Goal: Communication & Community: Answer question/provide support

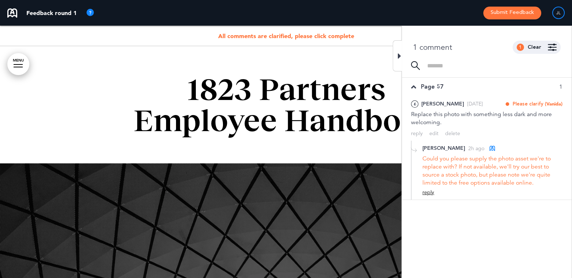
click at [431, 194] on div "reply" at bounding box center [428, 192] width 12 height 7
click at [431, 194] on textarea at bounding box center [492, 204] width 140 height 23
type textarea "**********"
click at [556, 227] on div "Add" at bounding box center [557, 226] width 12 height 8
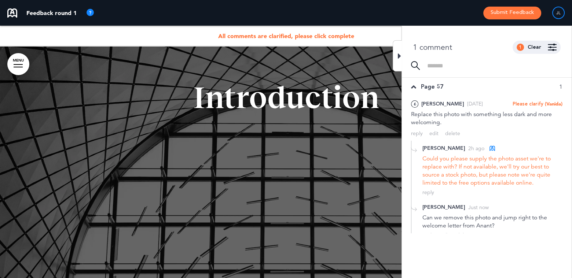
scroll to position [257, 0]
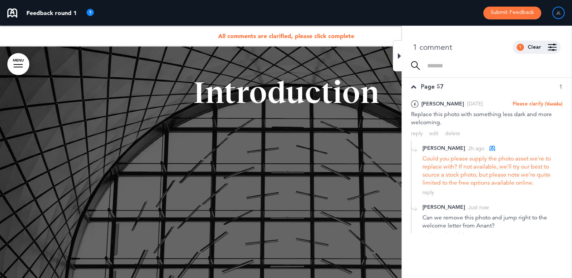
click at [399, 55] on icon at bounding box center [399, 56] width 3 height 9
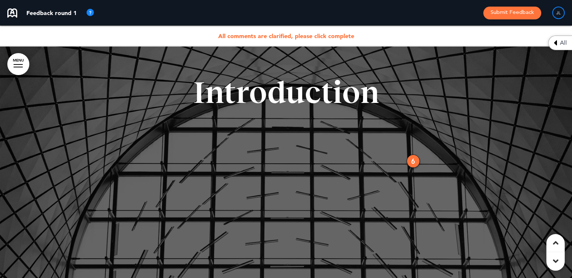
click at [562, 44] on span "All" at bounding box center [563, 43] width 7 height 6
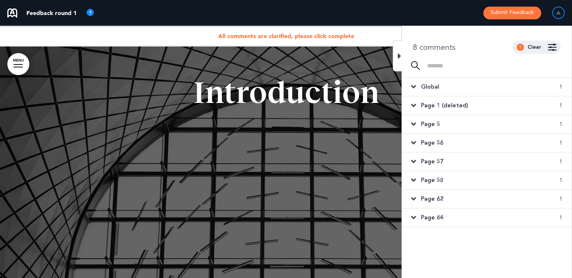
click at [433, 84] on span "Global" at bounding box center [430, 87] width 18 height 8
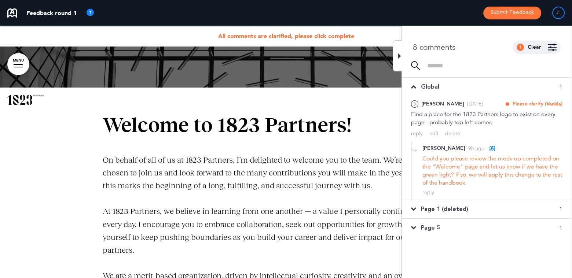
scroll to position [477, 0]
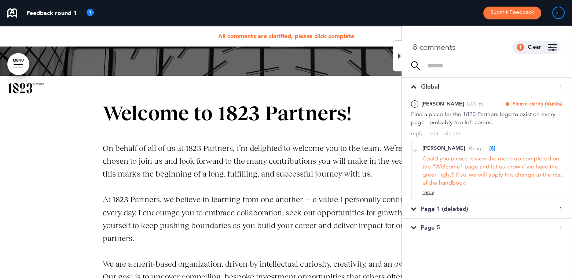
click at [427, 194] on div "reply" at bounding box center [428, 192] width 12 height 7
click at [445, 200] on textarea at bounding box center [492, 204] width 140 height 23
type textarea "**********"
click at [556, 229] on div "Add" at bounding box center [557, 226] width 12 height 8
click at [411, 85] on icon at bounding box center [413, 87] width 5 height 8
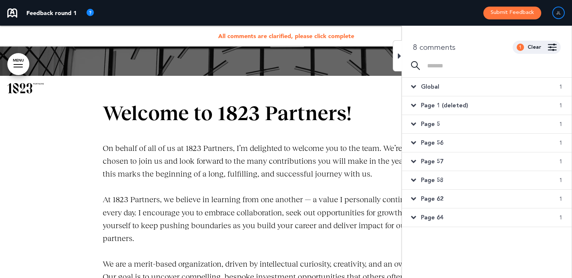
click at [415, 104] on icon at bounding box center [413, 106] width 5 height 8
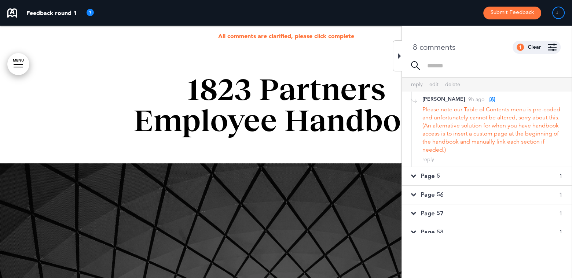
scroll to position [110, 0]
click at [431, 158] on div "reply" at bounding box center [428, 157] width 12 height 7
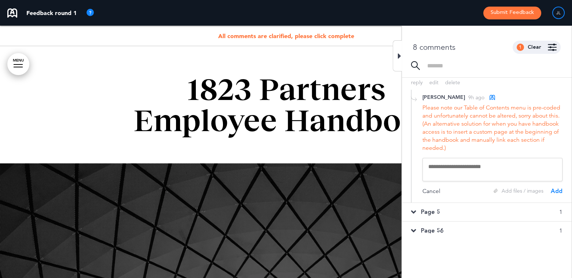
click at [430, 159] on textarea at bounding box center [492, 169] width 140 height 23
type textarea "**"
click at [553, 193] on div "Add" at bounding box center [557, 191] width 12 height 8
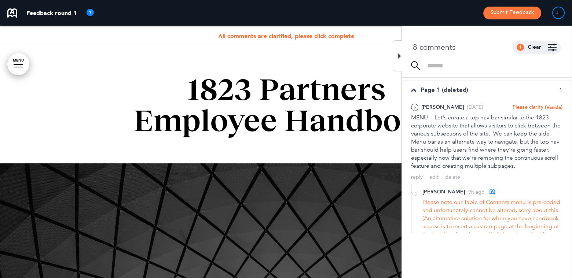
scroll to position [0, 0]
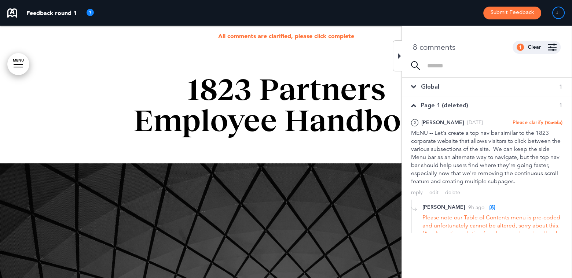
click at [412, 104] on icon at bounding box center [413, 106] width 5 height 8
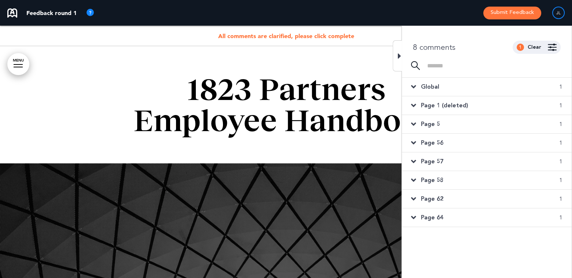
click at [415, 123] on icon at bounding box center [413, 124] width 5 height 8
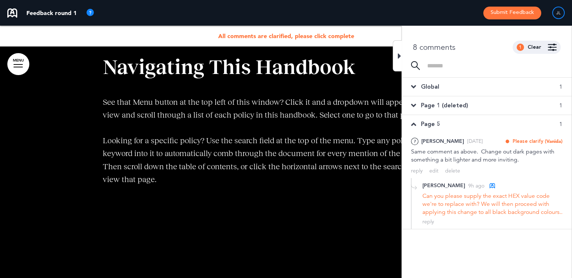
scroll to position [1357, 0]
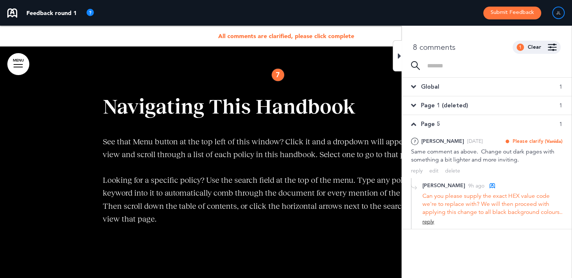
click at [424, 225] on div "reply" at bounding box center [428, 221] width 12 height 7
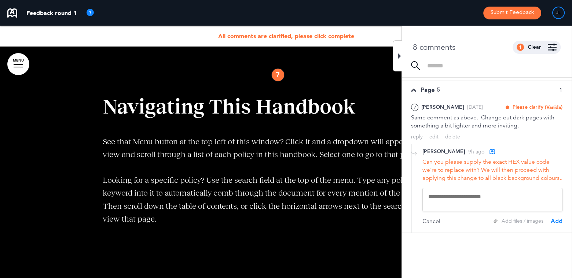
scroll to position [73, 0]
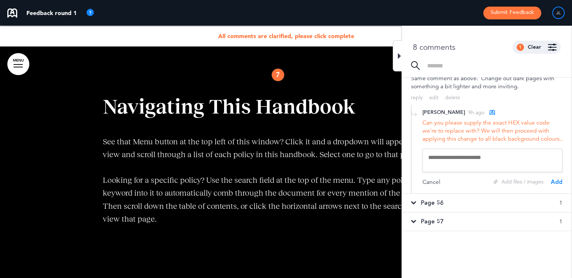
click at [453, 170] on textarea at bounding box center [492, 160] width 140 height 23
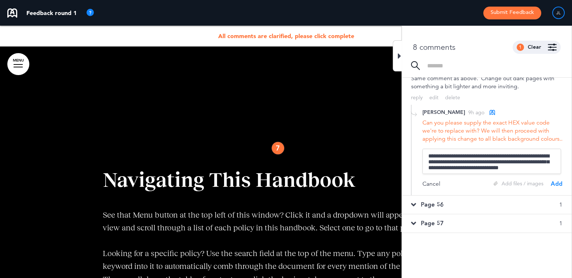
scroll to position [8, 0]
type textarea "**********"
click at [562, 189] on div "**********" at bounding box center [487, 150] width 170 height 91
click at [551, 188] on div "Add" at bounding box center [557, 184] width 12 height 8
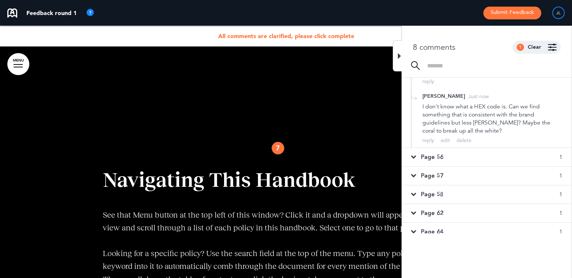
scroll to position [155, 0]
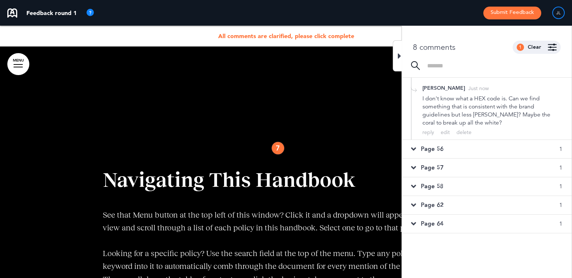
click at [460, 149] on div "Page 56 1" at bounding box center [487, 149] width 170 height 18
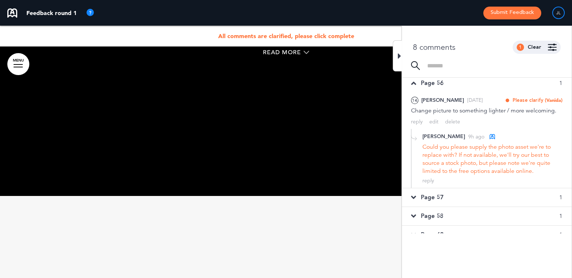
scroll to position [8166, 0]
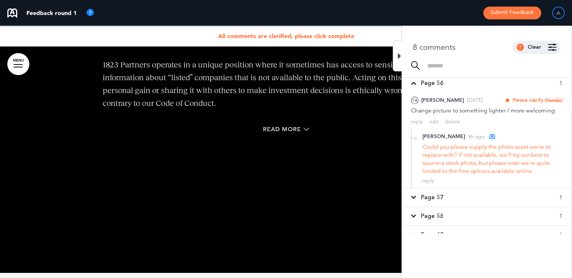
click at [396, 55] on div at bounding box center [397, 55] width 9 height 31
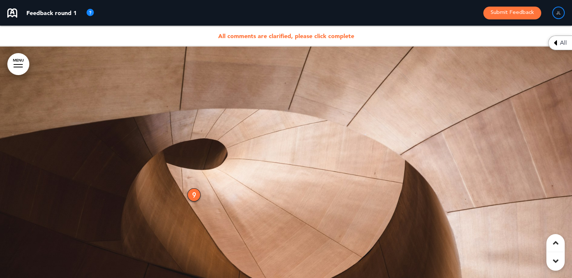
scroll to position [3385, 0]
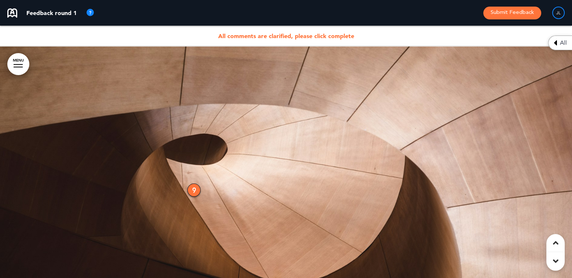
click at [196, 188] on div "9" at bounding box center [193, 190] width 13 height 13
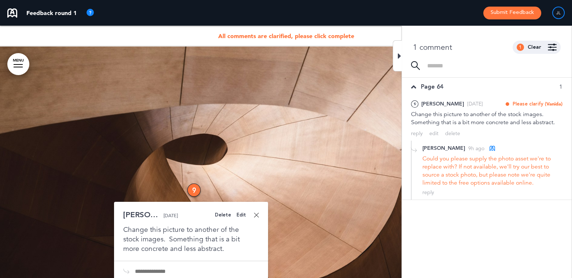
click at [393, 55] on div at bounding box center [397, 55] width 9 height 31
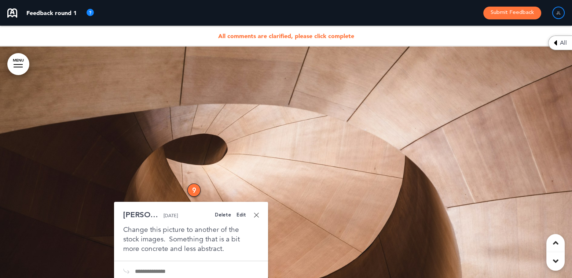
click at [560, 40] on span "All" at bounding box center [563, 43] width 7 height 6
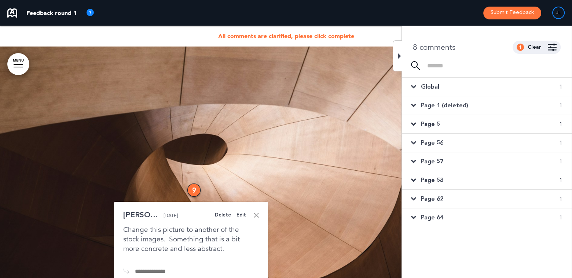
click at [423, 124] on span "Page 5" at bounding box center [430, 124] width 19 height 8
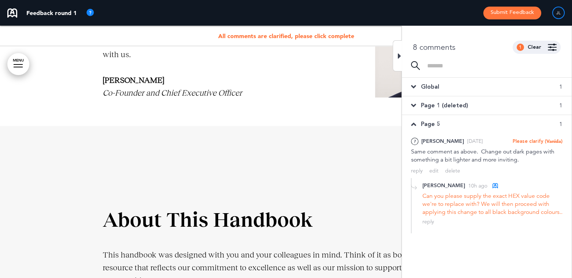
scroll to position [807, 0]
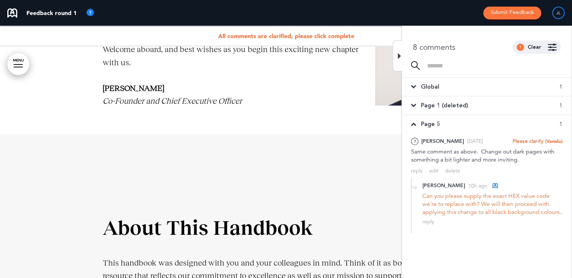
click at [393, 56] on div at bounding box center [397, 55] width 9 height 31
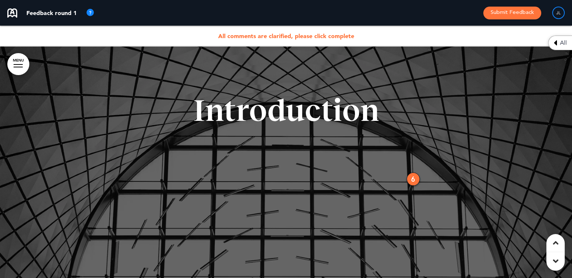
scroll to position [221, 0]
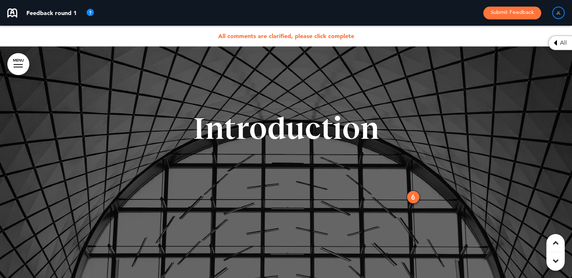
click at [414, 196] on div "6" at bounding box center [413, 197] width 13 height 13
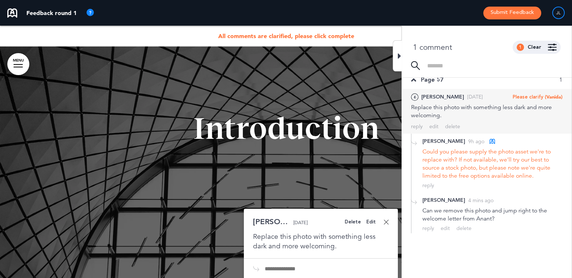
scroll to position [9, 0]
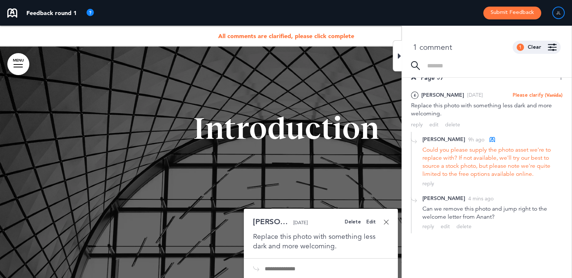
click at [399, 54] on icon at bounding box center [399, 56] width 3 height 9
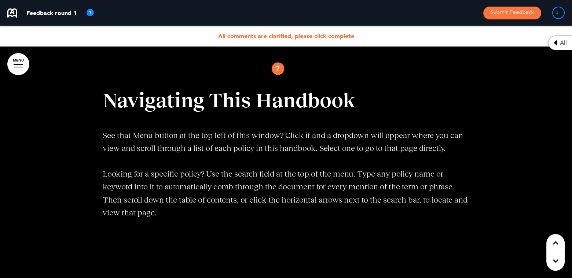
scroll to position [1320, 0]
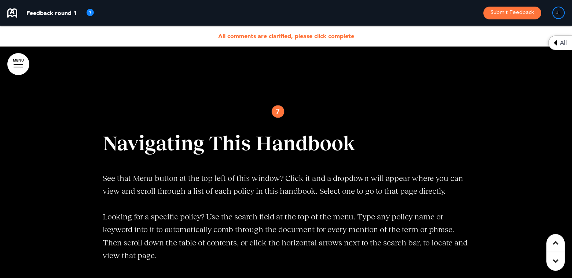
click at [276, 112] on div "7" at bounding box center [277, 111] width 13 height 13
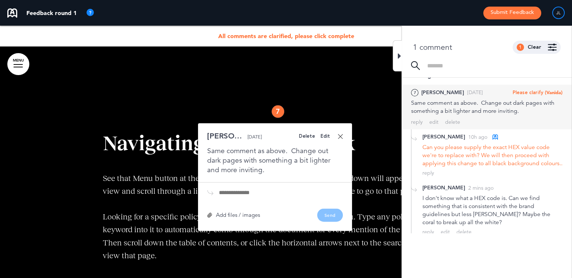
scroll to position [11, 0]
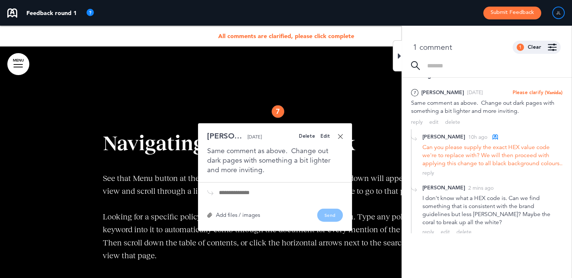
click at [277, 112] on div "7" at bounding box center [277, 111] width 13 height 13
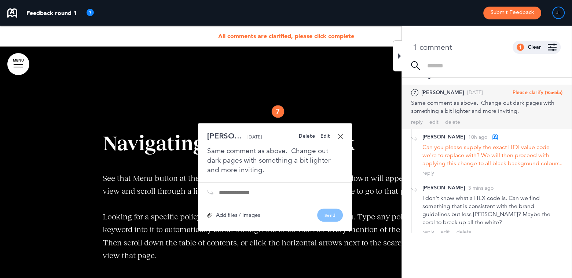
click at [397, 55] on div at bounding box center [397, 55] width 9 height 31
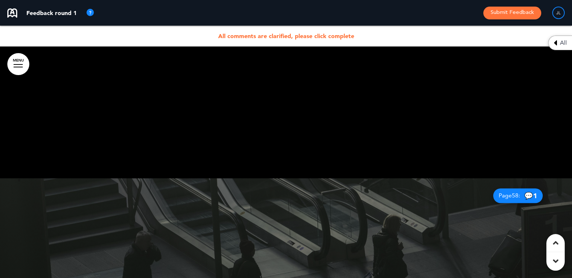
scroll to position [1797, 0]
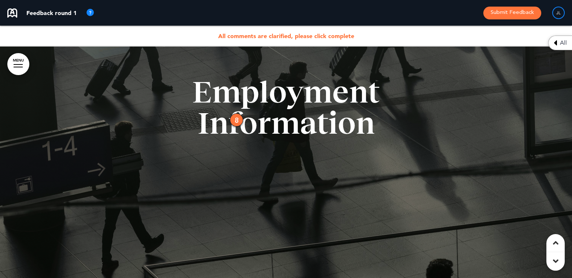
click at [235, 119] on div "8" at bounding box center [236, 120] width 13 height 13
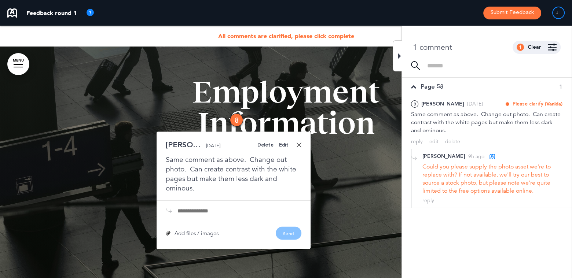
click at [398, 53] on icon at bounding box center [399, 56] width 3 height 9
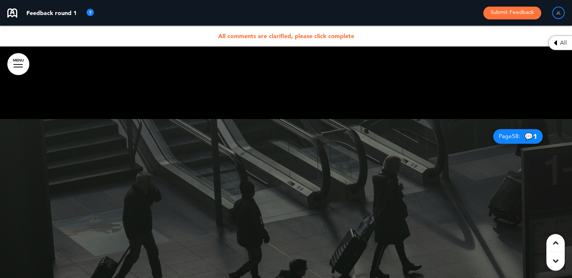
scroll to position [1614, 0]
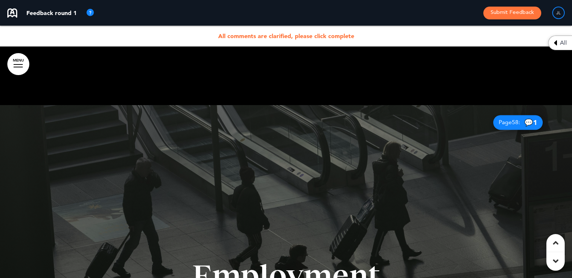
click at [499, 122] on span "Page 58 :" at bounding box center [509, 122] width 21 height 6
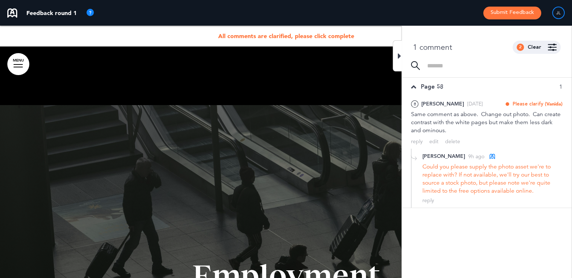
click at [400, 56] on icon at bounding box center [399, 56] width 3 height 9
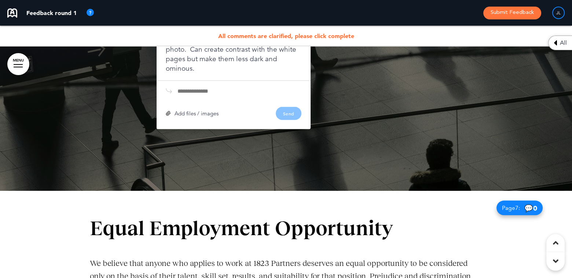
scroll to position [1796, 0]
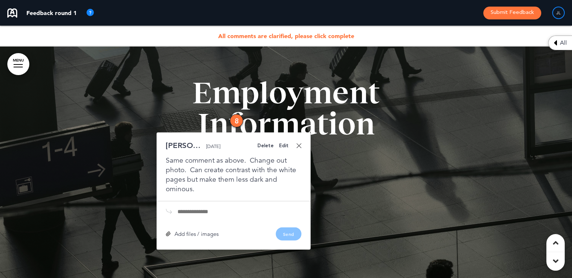
click at [561, 43] on span "All" at bounding box center [563, 43] width 7 height 6
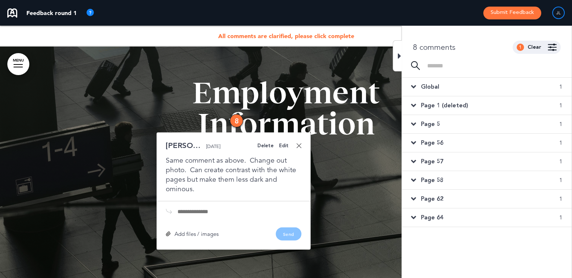
click at [426, 123] on span "Page 5" at bounding box center [430, 124] width 19 height 8
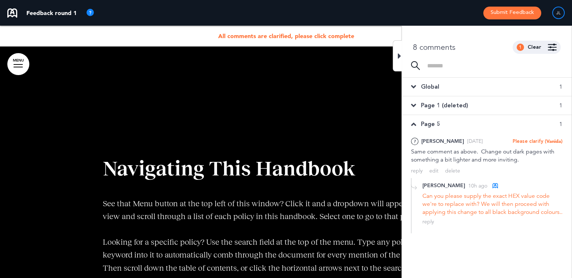
scroll to position [1284, 0]
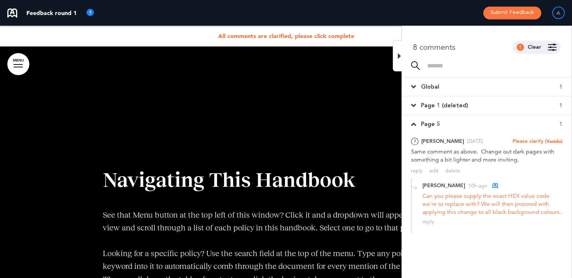
click at [426, 123] on span "Page 5" at bounding box center [430, 124] width 19 height 8
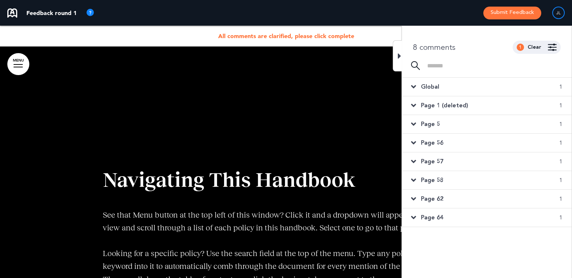
click at [424, 141] on span "Page 56" at bounding box center [432, 143] width 22 height 8
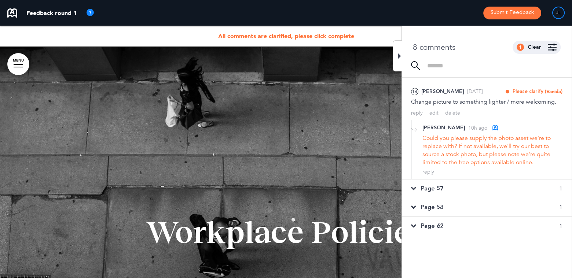
scroll to position [73, 0]
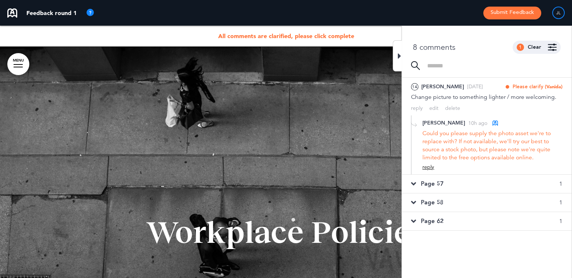
click at [430, 169] on div "reply" at bounding box center [428, 167] width 12 height 7
click at [445, 178] on textarea at bounding box center [492, 179] width 140 height 23
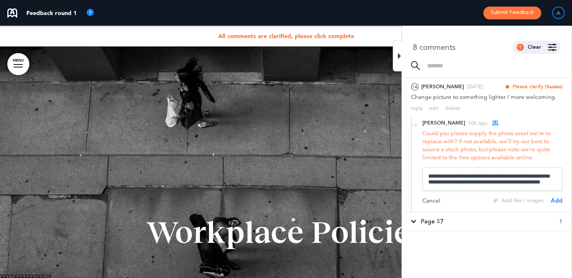
scroll to position [1, 0]
type textarea "**********"
click at [553, 203] on div "Add" at bounding box center [557, 203] width 12 height 8
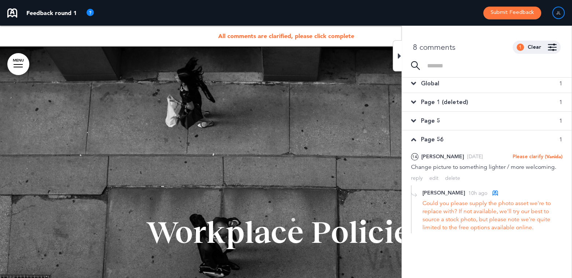
scroll to position [0, 0]
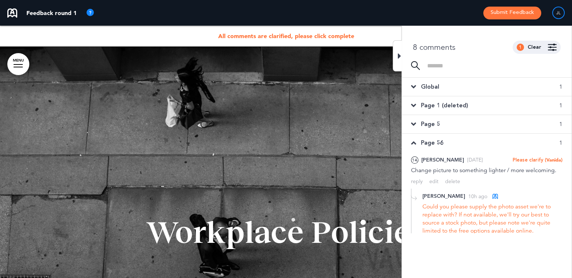
click at [427, 140] on span "Page 56" at bounding box center [432, 143] width 22 height 8
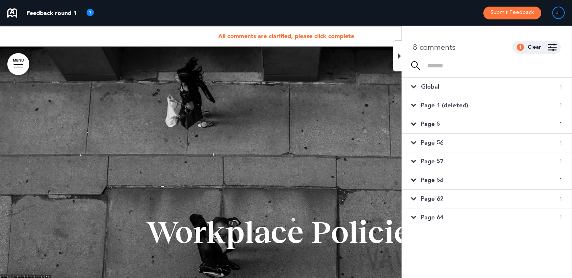
click at [427, 161] on span "Page 57" at bounding box center [432, 162] width 22 height 8
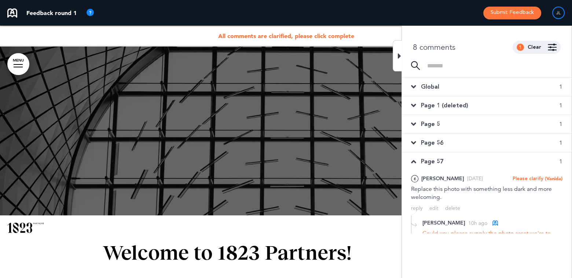
scroll to position [37, 0]
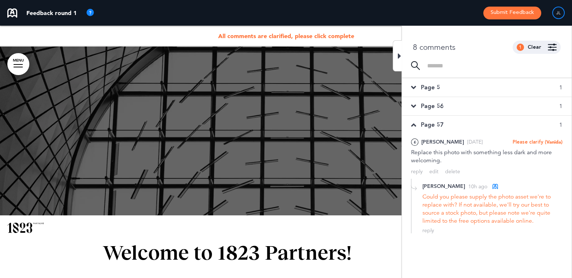
click at [430, 123] on span "Page 57" at bounding box center [432, 125] width 22 height 8
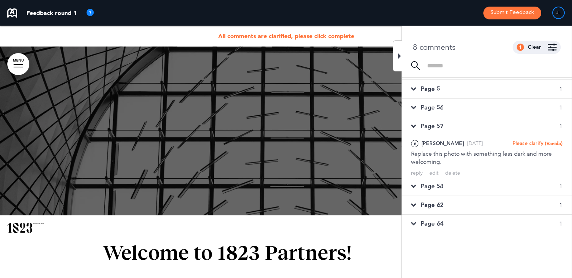
scroll to position [0, 0]
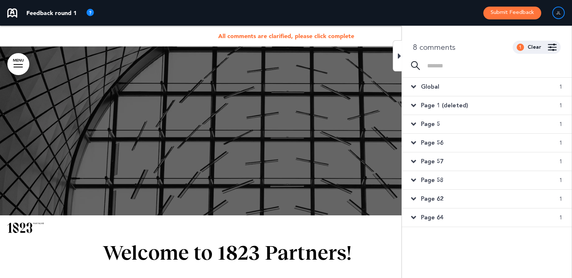
click at [430, 180] on span "Page 58" at bounding box center [432, 180] width 22 height 8
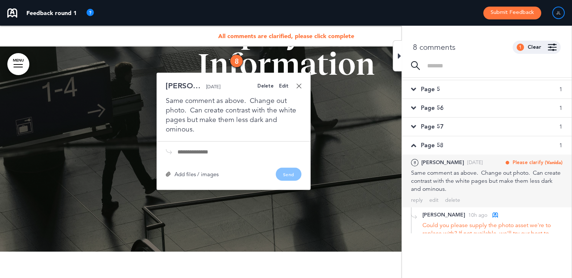
scroll to position [31, 0]
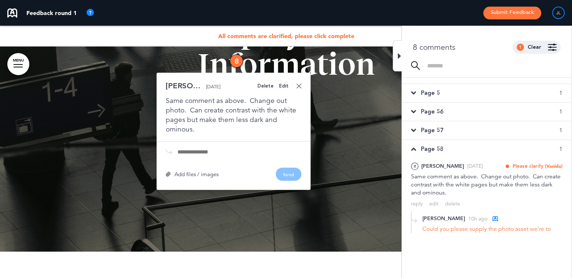
click at [433, 153] on div "Page 58 1" at bounding box center [487, 149] width 170 height 18
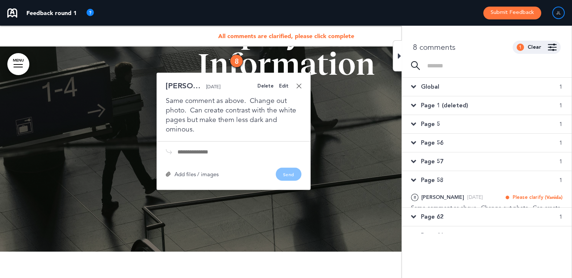
scroll to position [0, 0]
click at [435, 141] on span "Page 56" at bounding box center [432, 143] width 22 height 8
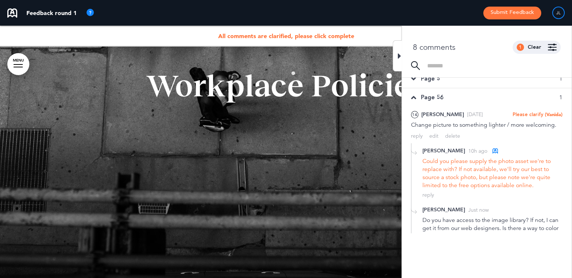
scroll to position [110, 0]
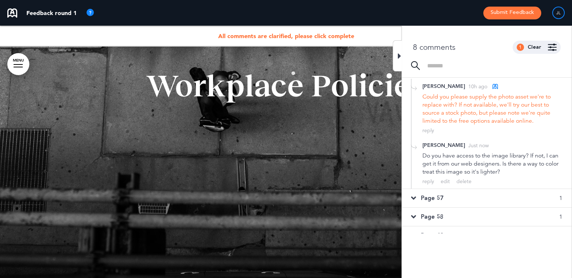
click at [473, 163] on div "Do you have access to the image library? If not, I can get it from our web desi…" at bounding box center [492, 164] width 140 height 24
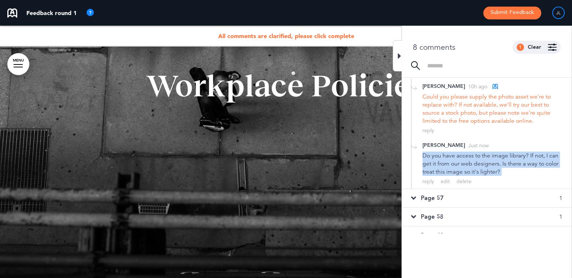
click at [473, 163] on div "Do you have access to the image library? If not, I can get it from our web desi…" at bounding box center [492, 164] width 140 height 24
copy div "Do you have access to the image library? If not, I can get it from our web desi…"
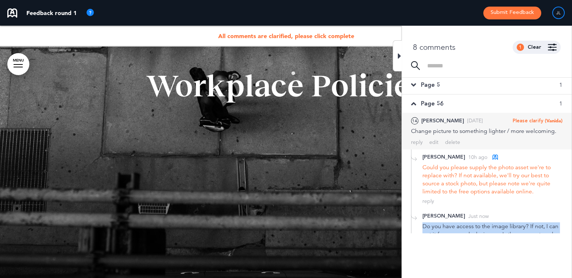
scroll to position [37, 0]
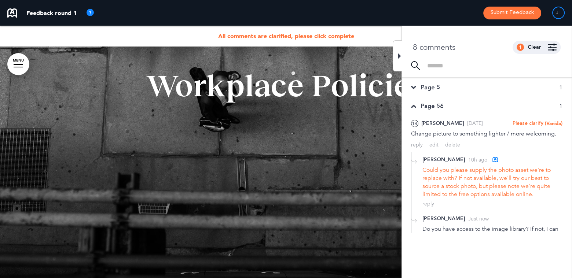
click at [425, 103] on span "Page 56" at bounding box center [432, 106] width 22 height 8
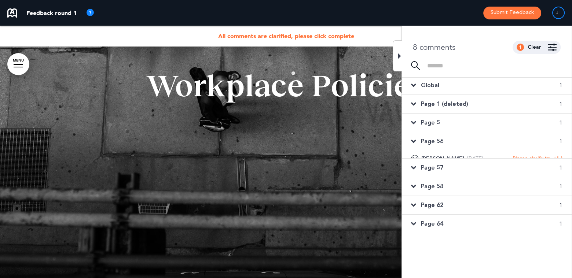
scroll to position [0, 0]
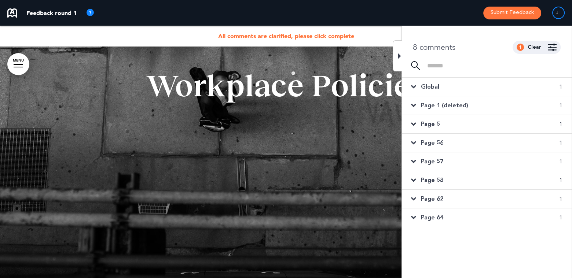
click at [431, 158] on span "Page 57" at bounding box center [432, 162] width 22 height 8
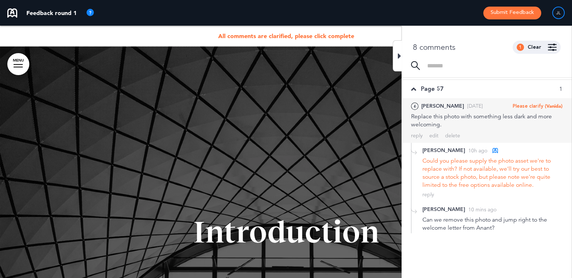
scroll to position [73, 0]
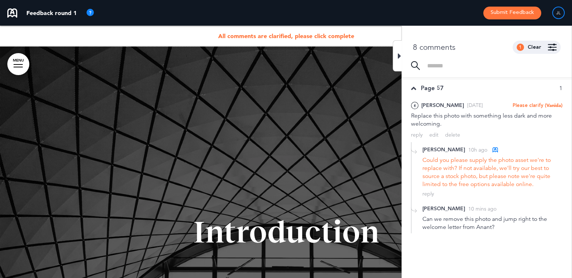
click at [423, 90] on span "Page 57" at bounding box center [432, 88] width 22 height 8
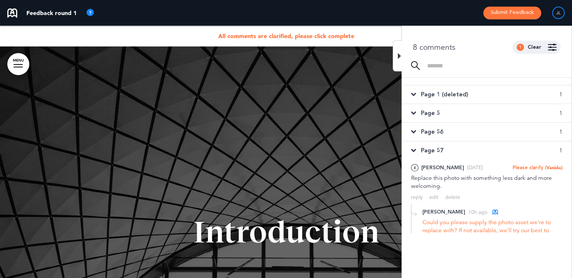
scroll to position [0, 0]
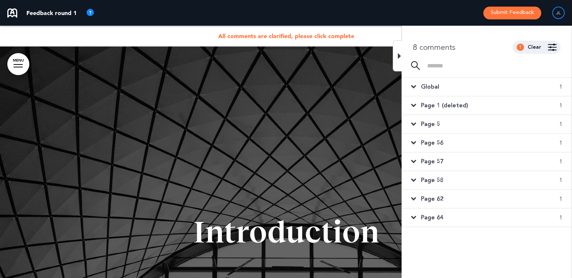
click at [433, 178] on span "Page 58" at bounding box center [432, 180] width 22 height 8
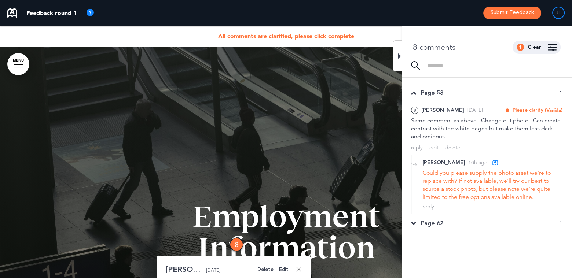
scroll to position [104, 0]
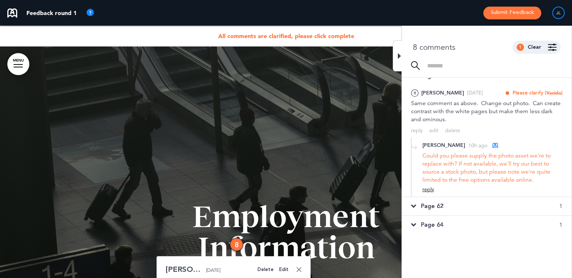
click at [426, 188] on div "reply" at bounding box center [428, 189] width 12 height 7
click at [449, 201] on textarea at bounding box center [492, 201] width 140 height 23
paste textarea "**********"
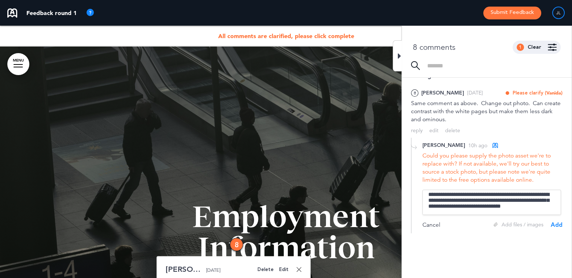
scroll to position [7, 0]
type textarea "**********"
click at [551, 225] on div "Add" at bounding box center [557, 225] width 12 height 8
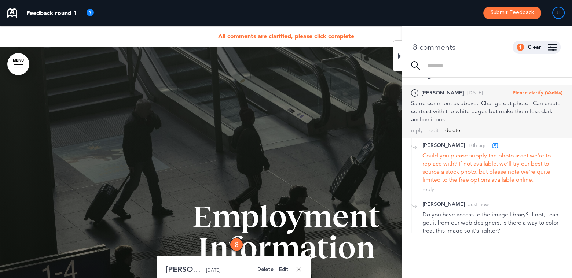
scroll to position [68, 0]
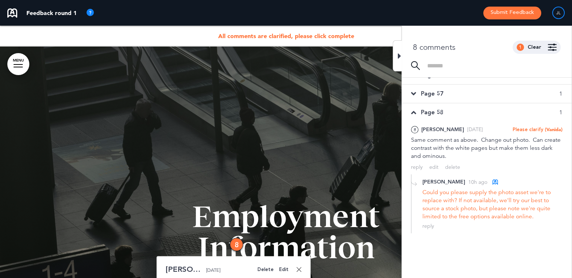
click at [426, 116] on span "Page 58" at bounding box center [432, 113] width 22 height 8
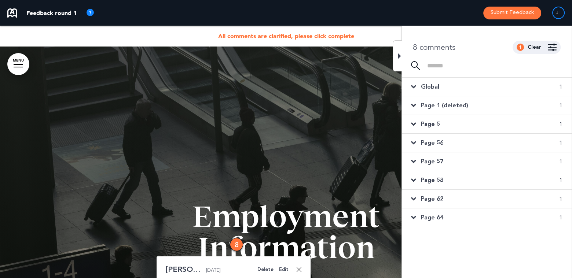
scroll to position [0, 0]
click at [440, 199] on span "Page 62" at bounding box center [432, 199] width 22 height 8
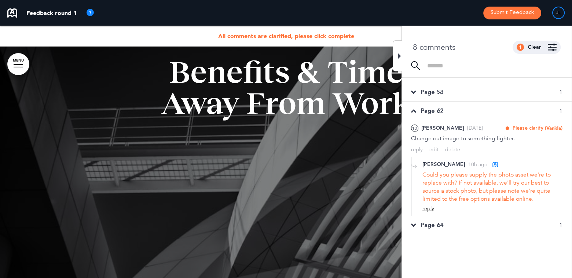
click at [428, 208] on div "reply" at bounding box center [428, 208] width 12 height 7
click at [446, 221] on textarea at bounding box center [492, 220] width 140 height 23
paste textarea "**********"
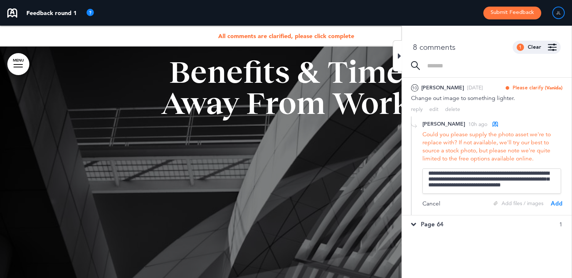
type textarea "**********"
click at [552, 202] on div "Add" at bounding box center [557, 204] width 12 height 8
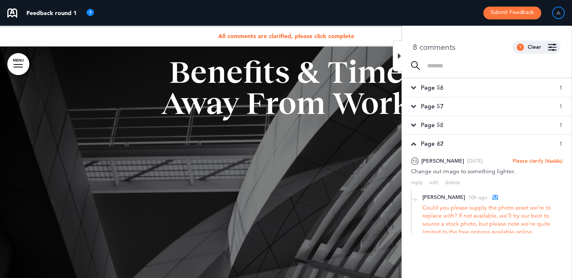
click at [429, 141] on span "Page 62" at bounding box center [432, 144] width 22 height 8
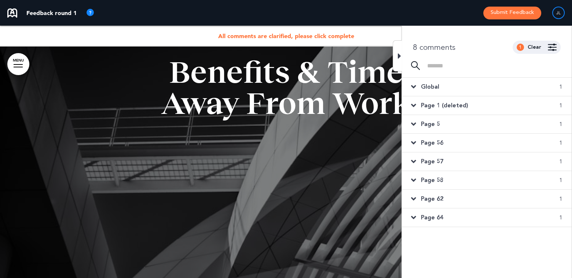
click at [436, 217] on span "Page 64" at bounding box center [432, 218] width 22 height 8
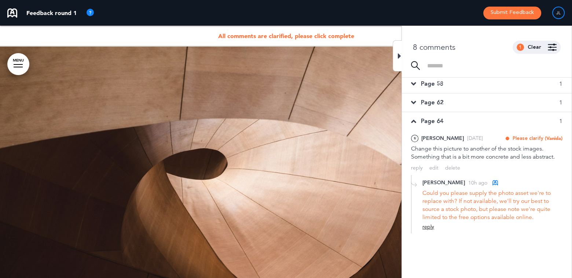
click at [431, 226] on div "reply" at bounding box center [428, 227] width 12 height 7
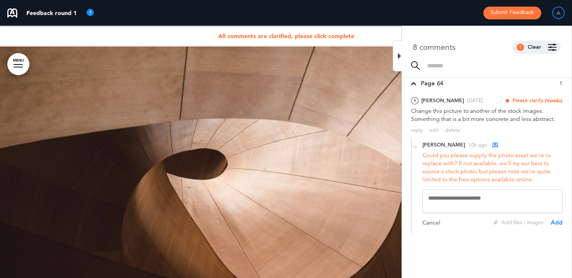
scroll to position [136, 0]
click at [457, 200] on textarea at bounding box center [492, 199] width 140 height 23
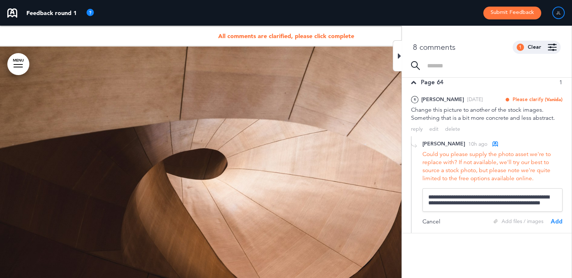
scroll to position [1, 0]
type textarea "**********"
click at [551, 220] on div "Add" at bounding box center [557, 222] width 12 height 8
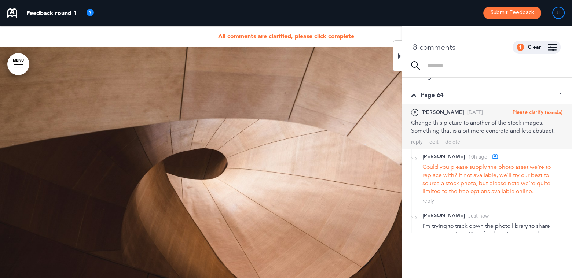
scroll to position [74, 0]
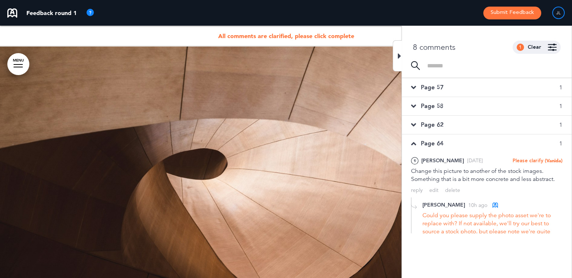
click at [440, 141] on span "Page 64" at bounding box center [432, 144] width 22 height 8
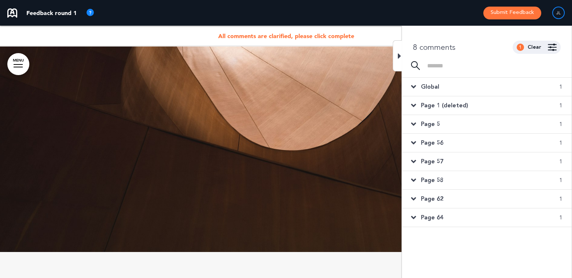
scroll to position [3371, 0]
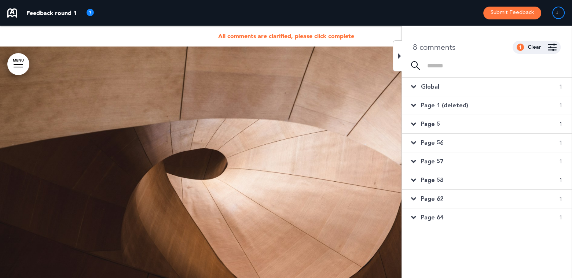
click at [433, 85] on span "Global" at bounding box center [430, 87] width 18 height 8
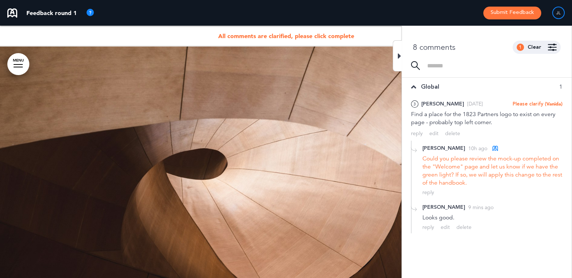
click at [429, 84] on span "Global" at bounding box center [430, 87] width 18 height 8
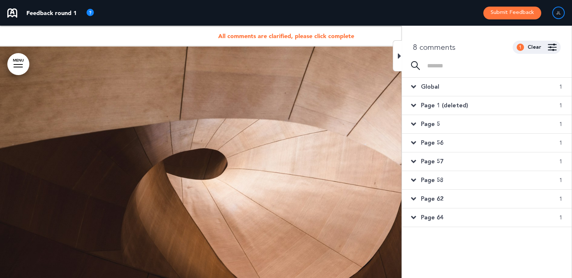
click at [432, 106] on span "Page 1 (deleted)" at bounding box center [444, 106] width 47 height 8
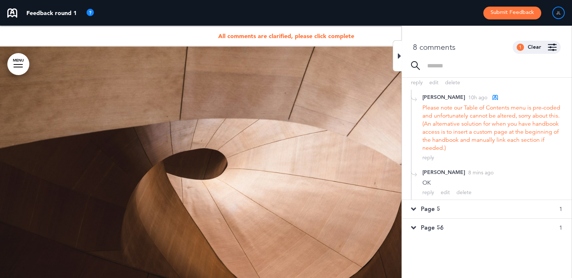
scroll to position [0, 0]
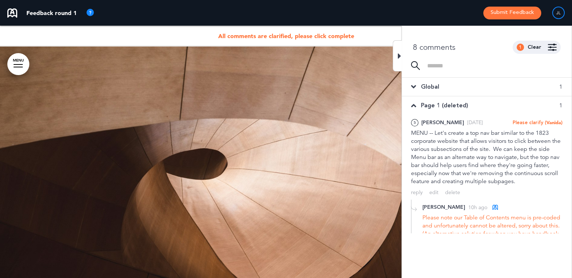
click at [438, 103] on span "Page 1 (deleted)" at bounding box center [444, 106] width 47 height 8
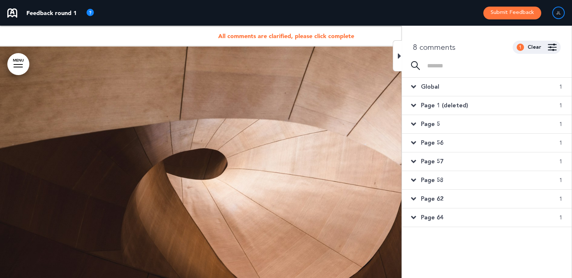
click at [441, 125] on div "Page 5 1" at bounding box center [487, 124] width 170 height 18
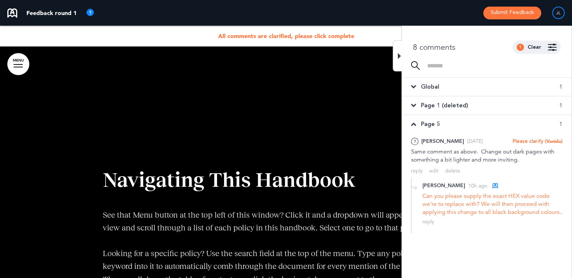
click at [440, 122] on span "Page 5" at bounding box center [430, 124] width 19 height 8
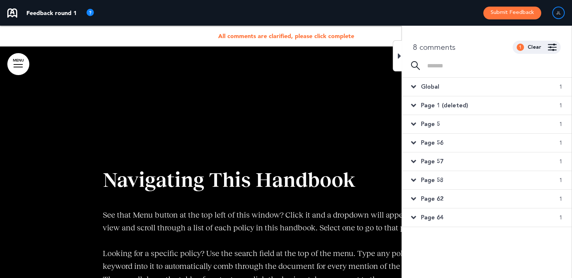
click at [438, 140] on span "Page 56" at bounding box center [432, 143] width 22 height 8
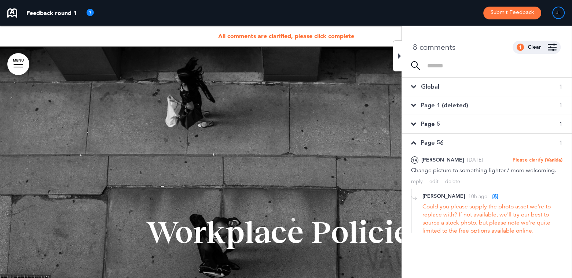
click at [436, 143] on span "Page 56" at bounding box center [432, 143] width 22 height 8
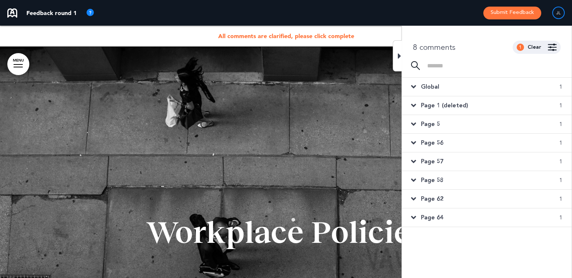
click at [438, 166] on div "Page 57 1" at bounding box center [487, 161] width 170 height 18
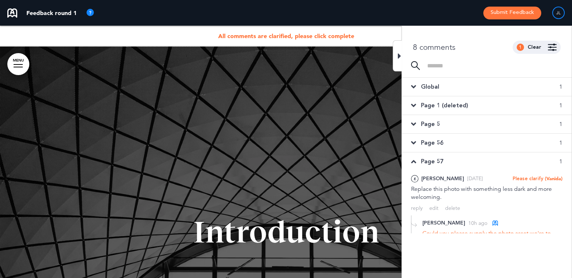
click at [442, 160] on span "Page 57" at bounding box center [432, 162] width 22 height 8
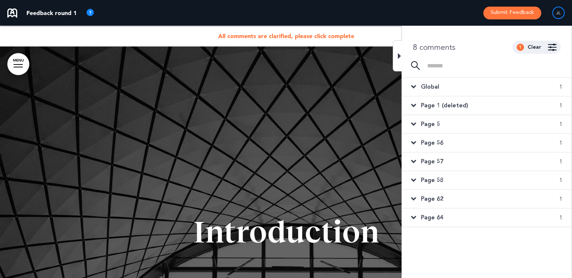
click at [441, 181] on span "Page 58" at bounding box center [432, 180] width 22 height 8
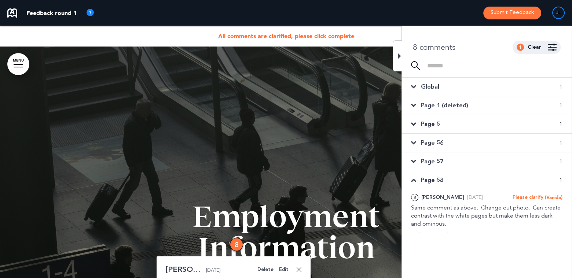
click at [449, 184] on div "Page 58 1" at bounding box center [487, 180] width 170 height 18
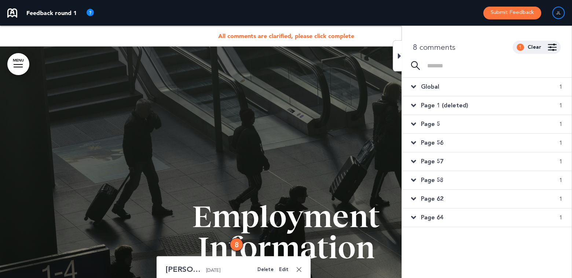
click at [446, 197] on div "Page 62 1" at bounding box center [487, 199] width 170 height 18
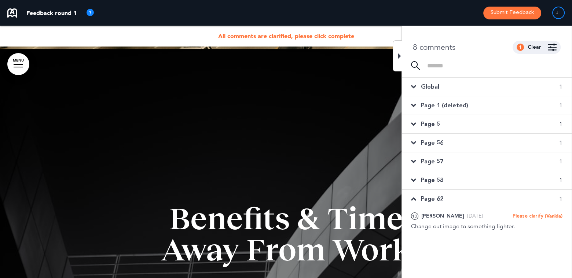
click at [445, 201] on div "Page 62 1" at bounding box center [487, 199] width 170 height 18
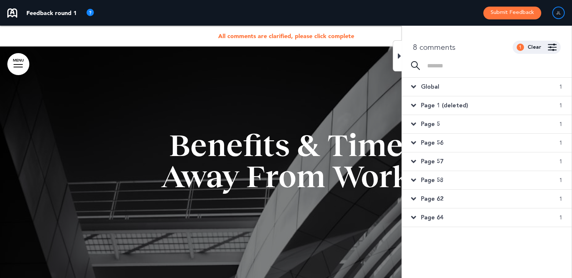
click at [444, 214] on div "Page 64 1" at bounding box center [487, 218] width 170 height 18
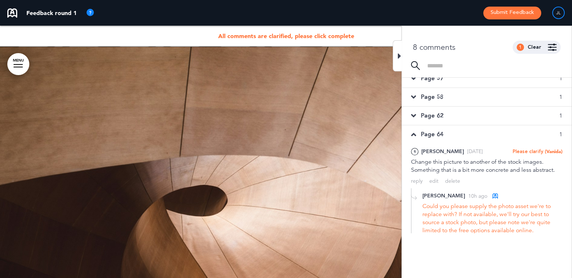
scroll to position [1, 0]
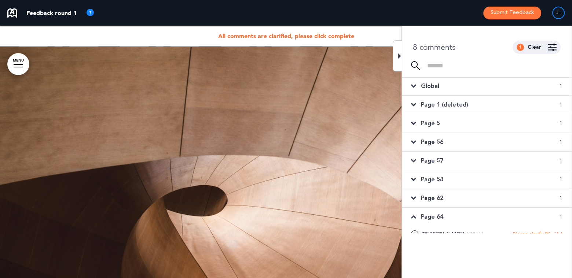
click at [443, 216] on div "Page 64 1" at bounding box center [487, 217] width 170 height 18
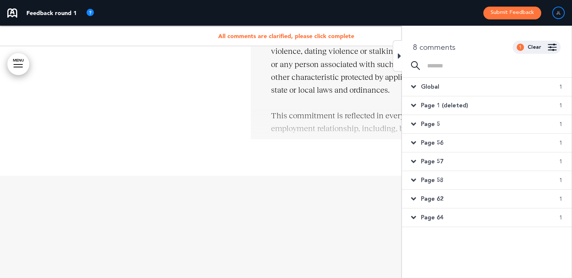
scroll to position [2417, 0]
click at [313, 35] on span "All comments are clarified, please click complete" at bounding box center [286, 35] width 136 height 7
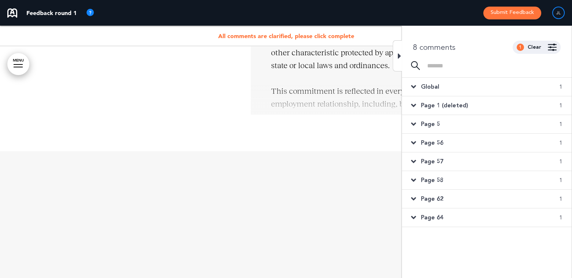
scroll to position [2601, 0]
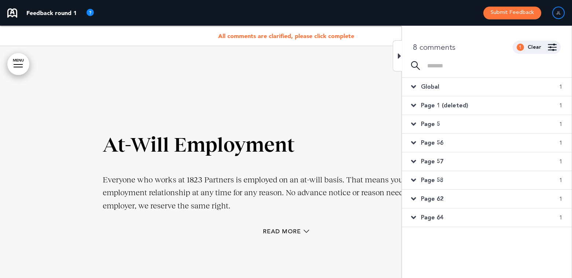
click at [431, 86] on span "Global" at bounding box center [430, 87] width 18 height 8
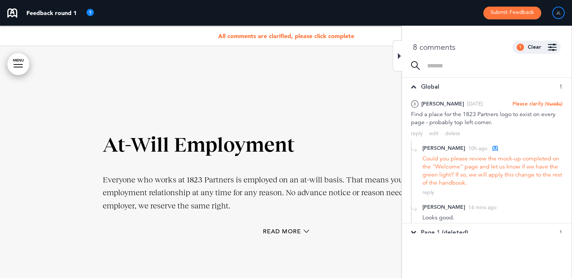
click at [431, 86] on span "Global" at bounding box center [430, 87] width 18 height 8
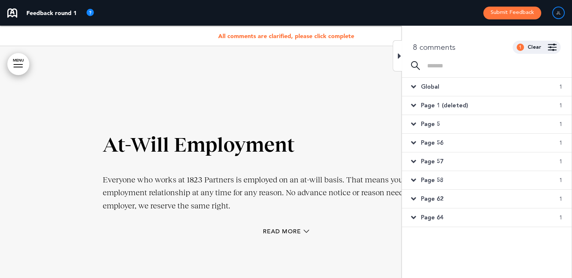
click at [422, 109] on span "Page 1 (deleted)" at bounding box center [444, 106] width 47 height 8
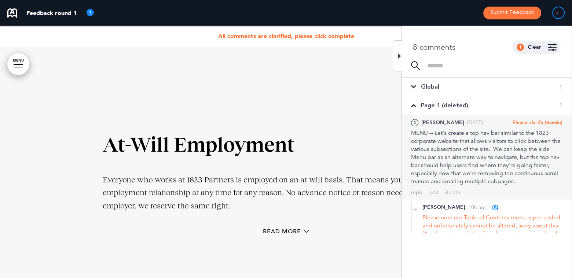
click at [434, 143] on div "MENU -- Let's create a top nav bar similar to the 1823 corporate website that a…" at bounding box center [486, 157] width 151 height 56
click at [435, 141] on div "MENU -- Let's create a top nav bar similar to the 1823 corporate website that a…" at bounding box center [486, 157] width 151 height 56
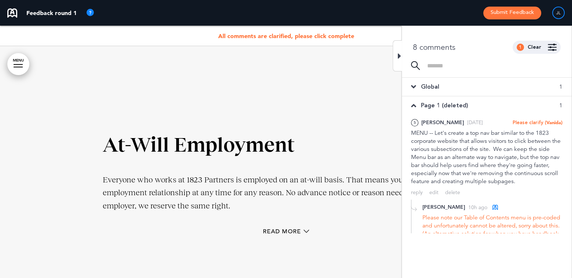
click at [430, 108] on span "Page 1 (deleted)" at bounding box center [444, 106] width 47 height 8
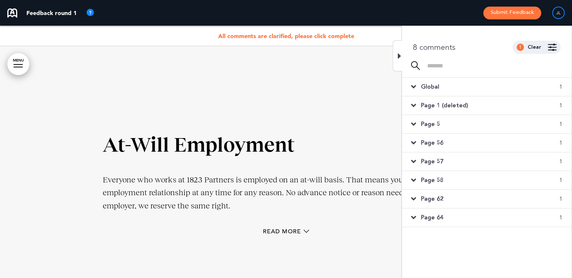
click at [560, 123] on span "1" at bounding box center [560, 124] width 3 height 8
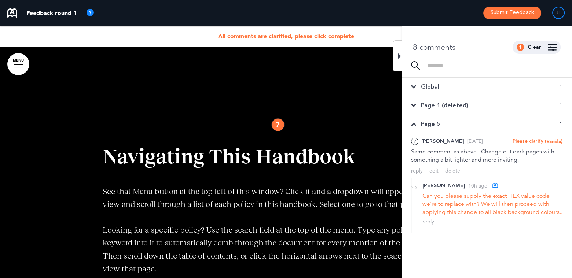
scroll to position [1284, 0]
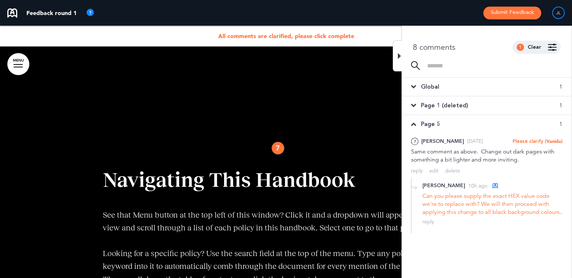
click at [559, 106] on span "1" at bounding box center [560, 106] width 3 height 8
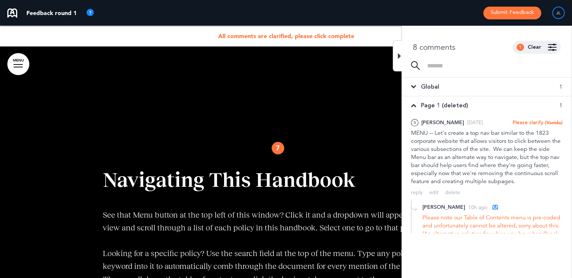
click at [559, 106] on span "1" at bounding box center [560, 106] width 3 height 8
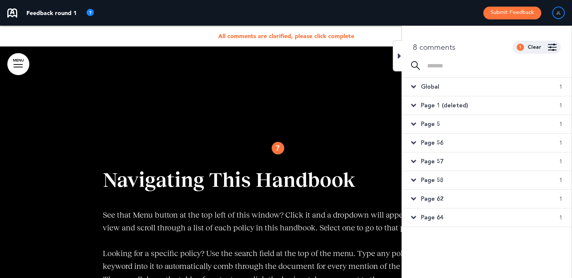
click at [475, 103] on div "Page 1 (deleted) 1" at bounding box center [487, 105] width 170 height 18
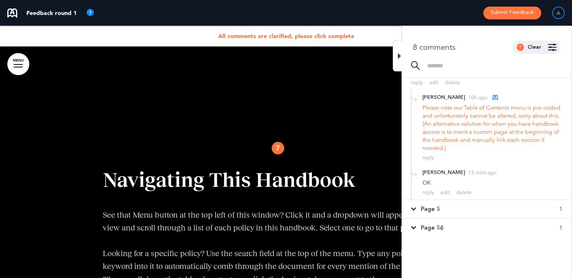
scroll to position [0, 0]
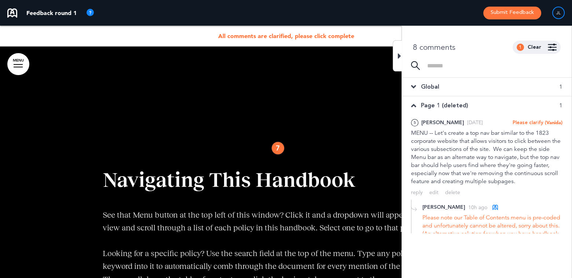
click at [435, 100] on div "Page 1 (deleted) 1" at bounding box center [487, 105] width 170 height 18
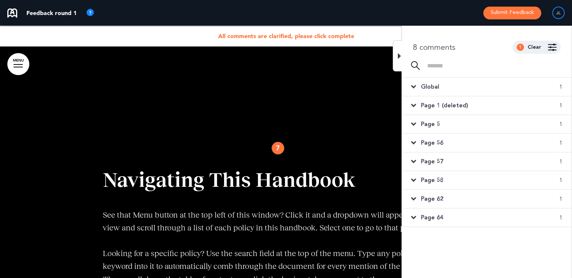
click at [431, 125] on span "Page 5" at bounding box center [430, 124] width 19 height 8
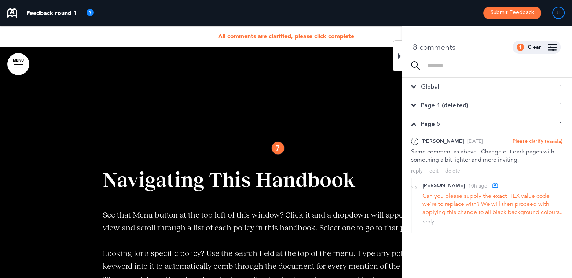
click at [552, 125] on div "Page 5 1" at bounding box center [487, 124] width 170 height 18
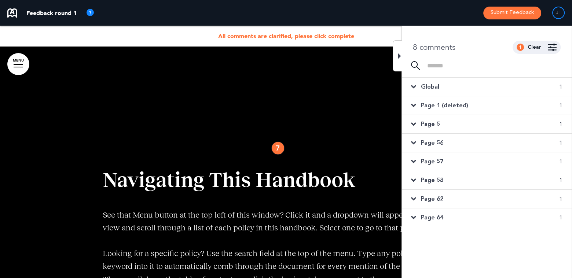
click at [560, 122] on span "1" at bounding box center [560, 124] width 3 height 8
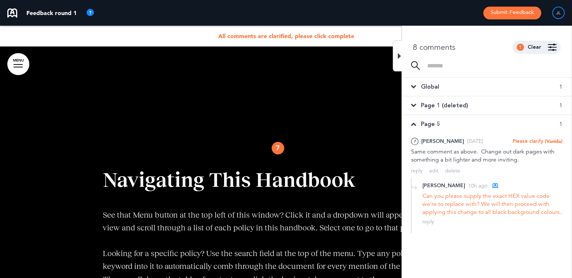
click at [560, 122] on span "1" at bounding box center [560, 124] width 3 height 8
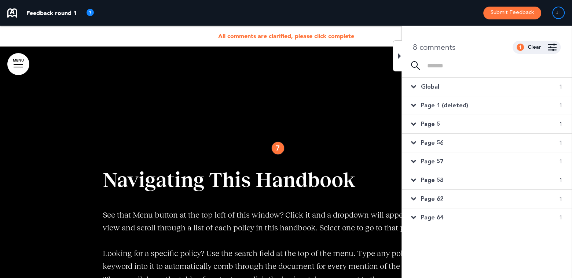
click at [560, 139] on span "1" at bounding box center [560, 143] width 3 height 8
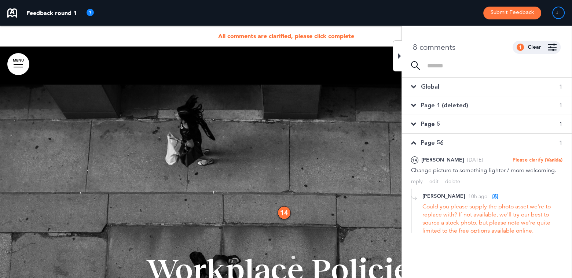
scroll to position [9559, 0]
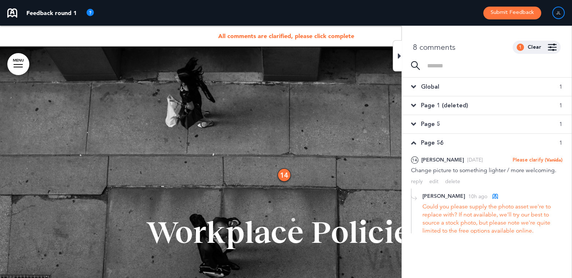
click at [431, 139] on span "Page 56" at bounding box center [432, 143] width 22 height 8
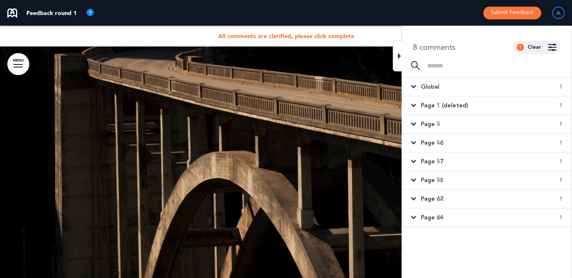
scroll to position [11905, 0]
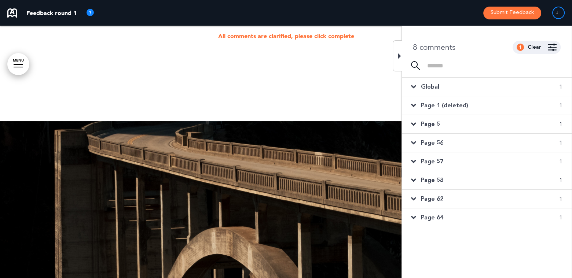
click at [561, 177] on span "1" at bounding box center [560, 180] width 3 height 8
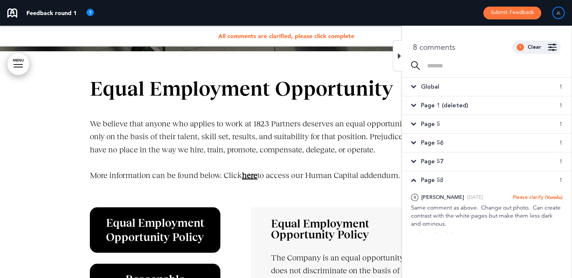
scroll to position [1673, 0]
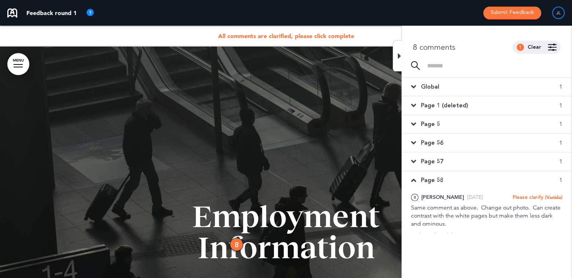
click at [559, 181] on span "1" at bounding box center [560, 180] width 3 height 8
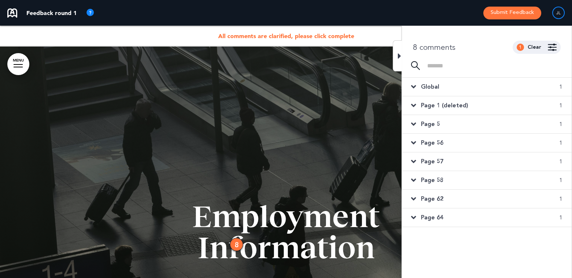
click at [443, 217] on div "Page 64 1" at bounding box center [487, 218] width 170 height 18
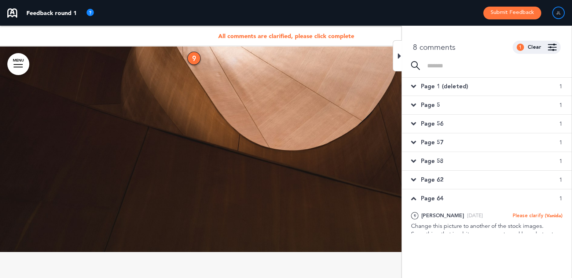
scroll to position [147, 0]
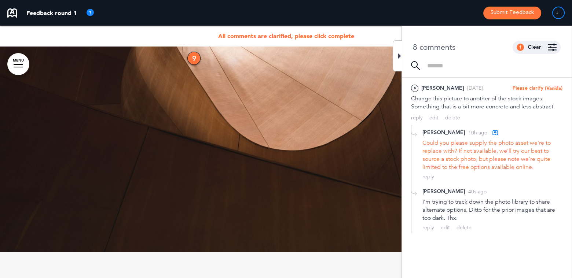
click at [448, 215] on div "I'm trying to track down the photo library to share alternate options. Ditto fo…" at bounding box center [492, 210] width 140 height 24
click at [443, 227] on div "edit" at bounding box center [445, 227] width 9 height 7
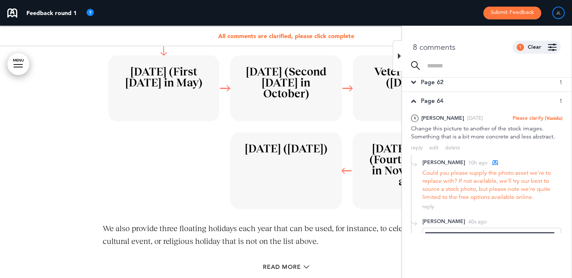
scroll to position [38, 0]
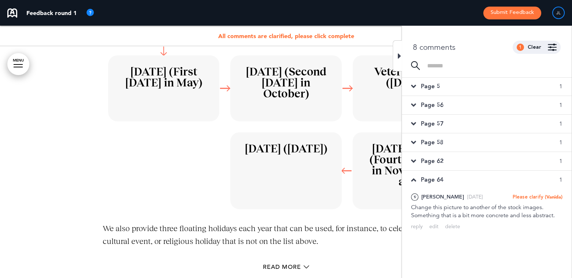
click at [521, 162] on div "Page 62 1" at bounding box center [487, 161] width 170 height 18
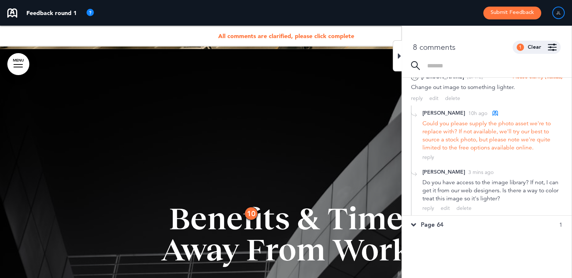
scroll to position [17029, 0]
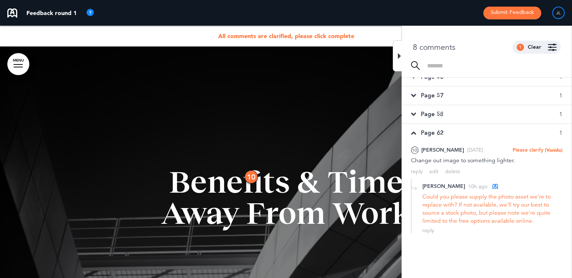
click at [426, 132] on span "Page 62" at bounding box center [432, 133] width 22 height 8
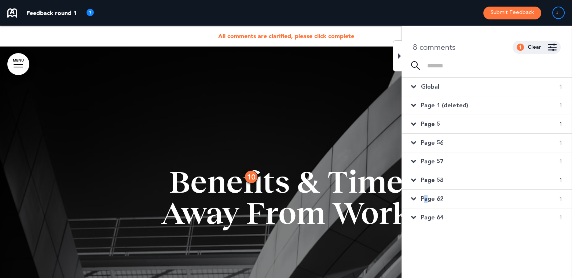
scroll to position [0, 0]
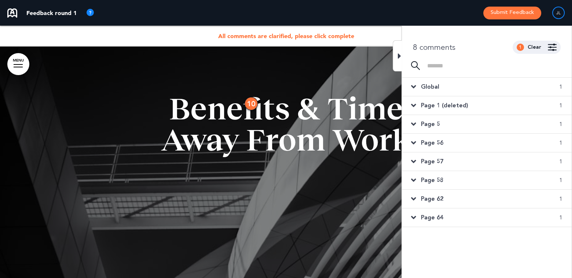
click at [433, 220] on span "Page 64" at bounding box center [432, 218] width 22 height 8
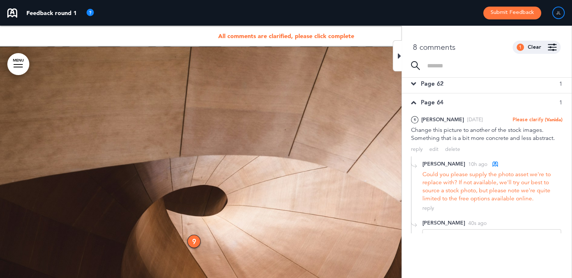
scroll to position [160, 0]
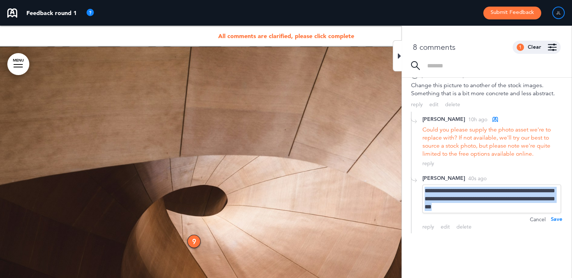
drag, startPoint x: 477, startPoint y: 205, endPoint x: 405, endPoint y: 172, distance: 78.7
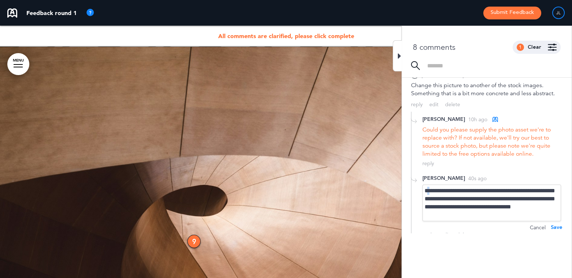
click at [430, 191] on div "**********" at bounding box center [491, 203] width 139 height 37
click at [556, 227] on div "Save" at bounding box center [557, 228] width 12 height 8
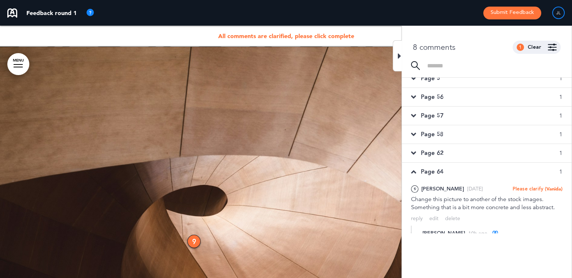
scroll to position [45, 0]
click at [436, 174] on span "Page 64" at bounding box center [432, 173] width 22 height 8
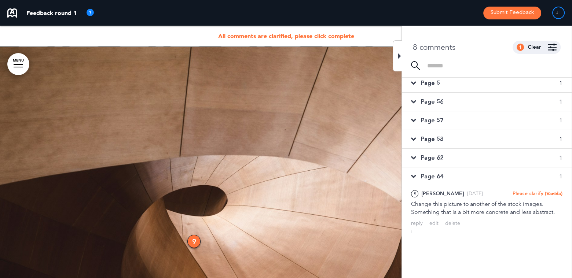
scroll to position [0, 0]
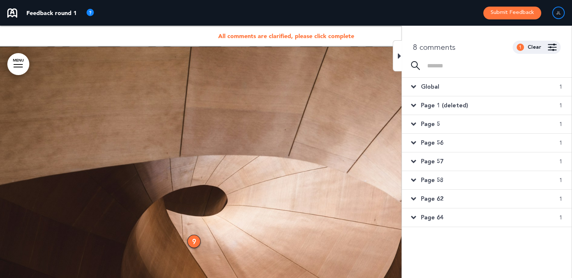
drag, startPoint x: 436, startPoint y: 155, endPoint x: 439, endPoint y: 159, distance: 4.4
click at [437, 157] on div "Page 57 1" at bounding box center [487, 161] width 170 height 18
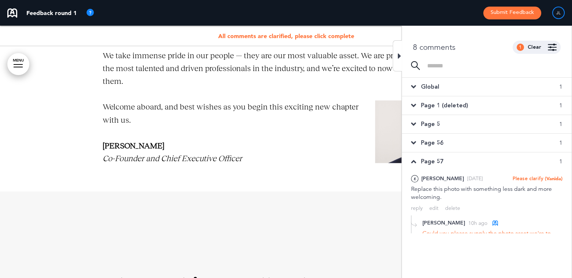
scroll to position [117, 0]
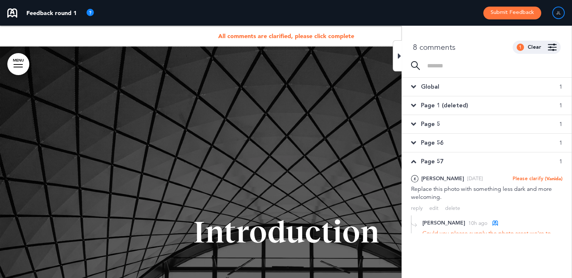
click at [440, 159] on span "Page 57" at bounding box center [432, 162] width 22 height 8
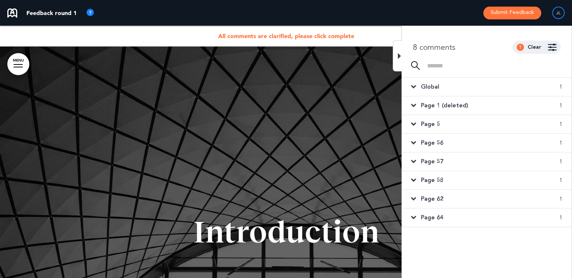
click at [441, 201] on span "Page 62" at bounding box center [432, 199] width 22 height 8
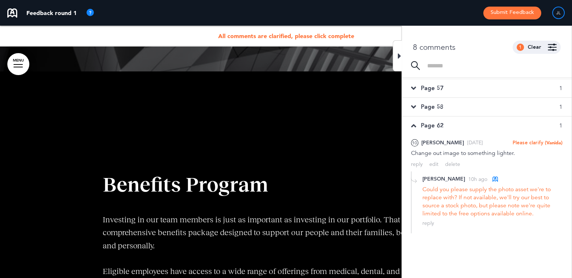
scroll to position [17138, 0]
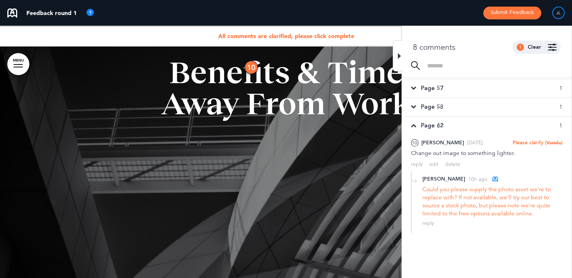
click at [422, 121] on div "Page 62 1" at bounding box center [487, 126] width 170 height 18
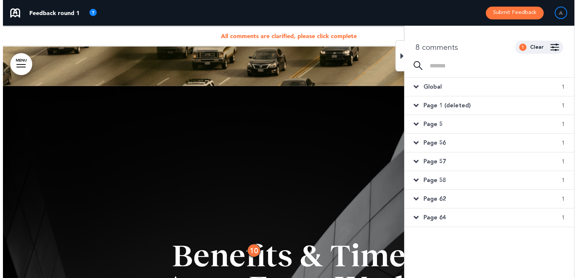
scroll to position [16772, 0]
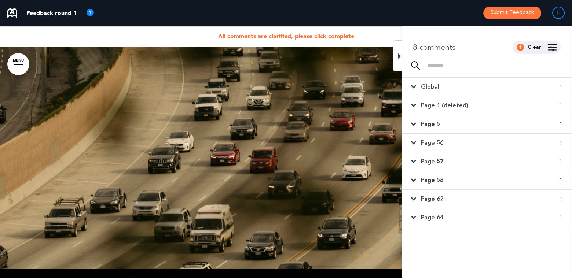
click at [506, 14] on button "Submit Feedback" at bounding box center [512, 13] width 58 height 13
